Goal: Obtain resource: Download file/media

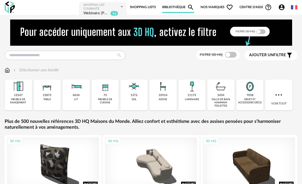
click at [217, 6] on span "Nos marques Heart Outline icon" at bounding box center [216, 7] width 33 height 12
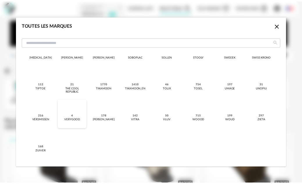
scroll to position [619, 0]
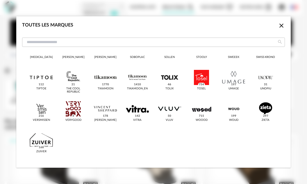
click at [278, 26] on icon "Close icon" at bounding box center [281, 25] width 7 height 7
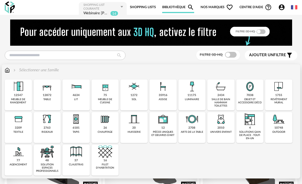
click at [165, 100] on div "assise" at bounding box center [163, 99] width 8 height 3
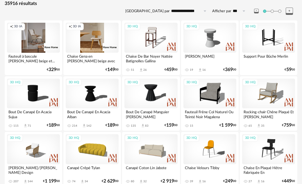
scroll to position [87, 0]
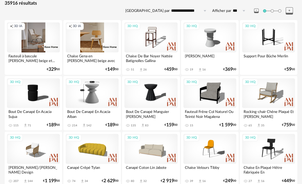
click at [92, 94] on div "3D HQ" at bounding box center [92, 93] width 53 height 30
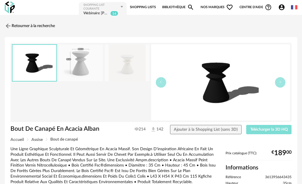
click at [272, 127] on span "Télécharger la 3D HQ" at bounding box center [268, 129] width 37 height 4
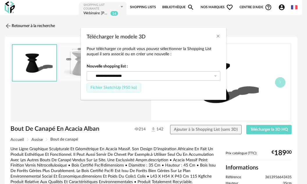
click at [114, 89] on span "Fichier SketchUp (950 ko)" at bounding box center [113, 87] width 46 height 4
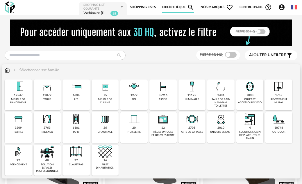
click at [161, 91] on img at bounding box center [163, 86] width 14 height 14
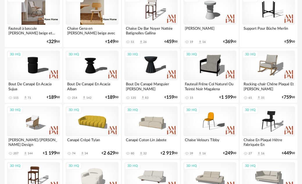
scroll to position [116, 0]
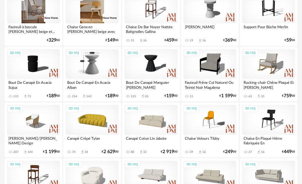
click at [101, 65] on div "3D HQ" at bounding box center [92, 64] width 53 height 30
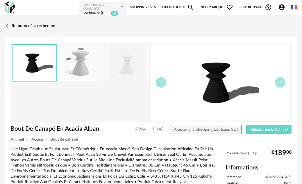
click at [148, 4] on link "Shopping Lists" at bounding box center [143, 7] width 26 height 12
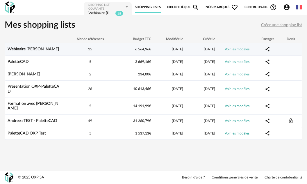
click at [19, 49] on link "Webinaire [PERSON_NAME]" at bounding box center [33, 49] width 51 height 4
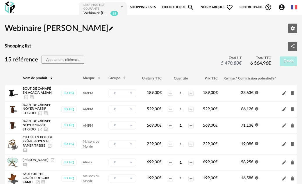
click at [286, 8] on span "Account Circle icon Compte" at bounding box center [283, 7] width 10 height 7
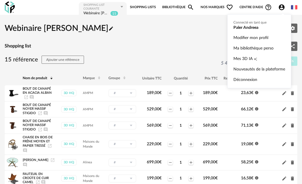
click at [281, 9] on icon "Account Circle icon" at bounding box center [282, 7] width 6 height 6
click at [262, 51] on link "Ma bibliothèque perso" at bounding box center [259, 48] width 52 height 10
